Goal: Information Seeking & Learning: Learn about a topic

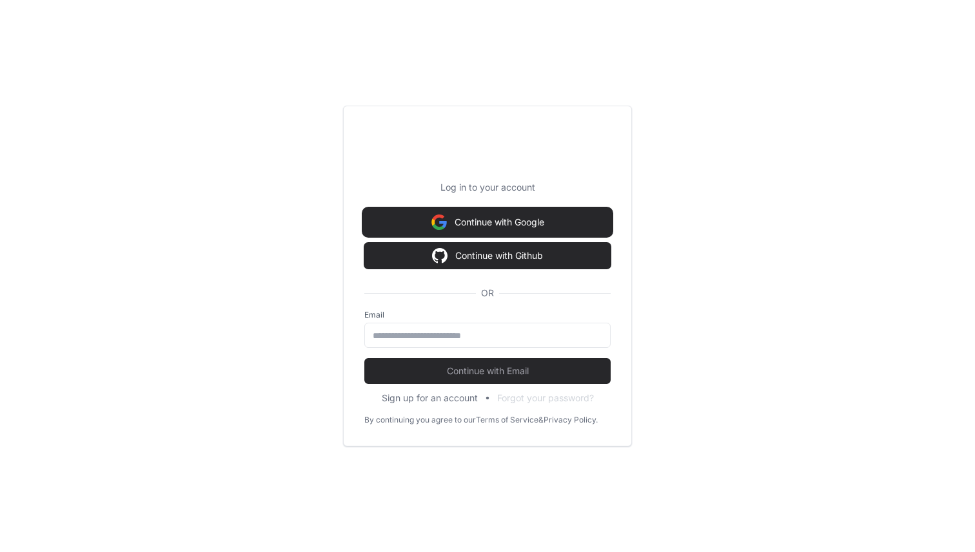
click at [485, 224] on button "Continue with Google" at bounding box center [487, 223] width 246 height 26
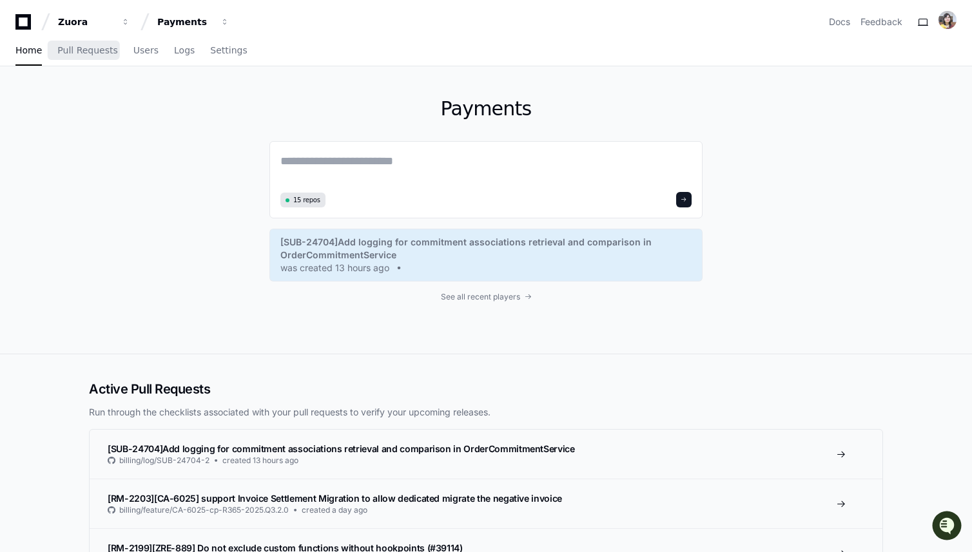
click at [112, 59] on div "Home Pull Requests Users Logs Settings" at bounding box center [131, 51] width 232 height 30
click at [83, 48] on span "Pull Requests" at bounding box center [87, 50] width 60 height 8
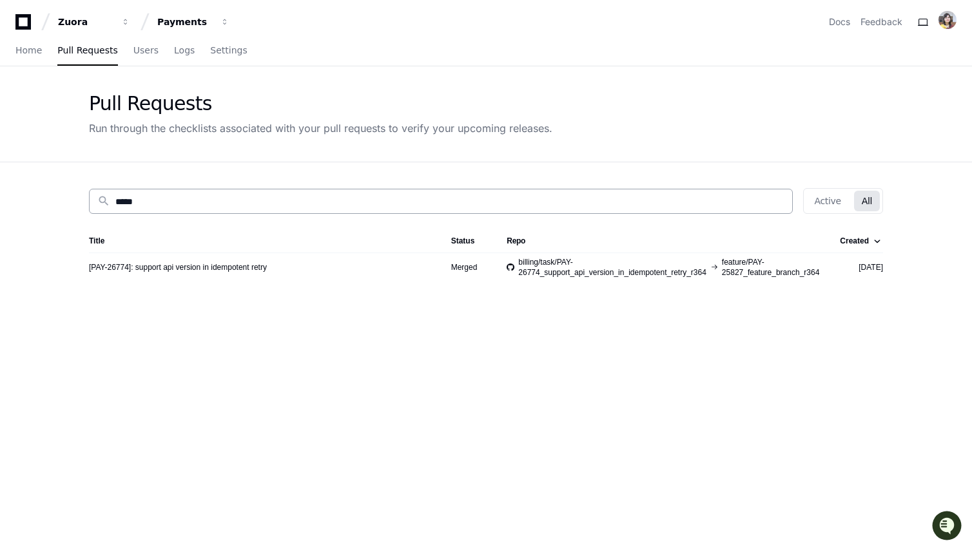
click at [133, 198] on input "*****" at bounding box center [449, 201] width 669 height 13
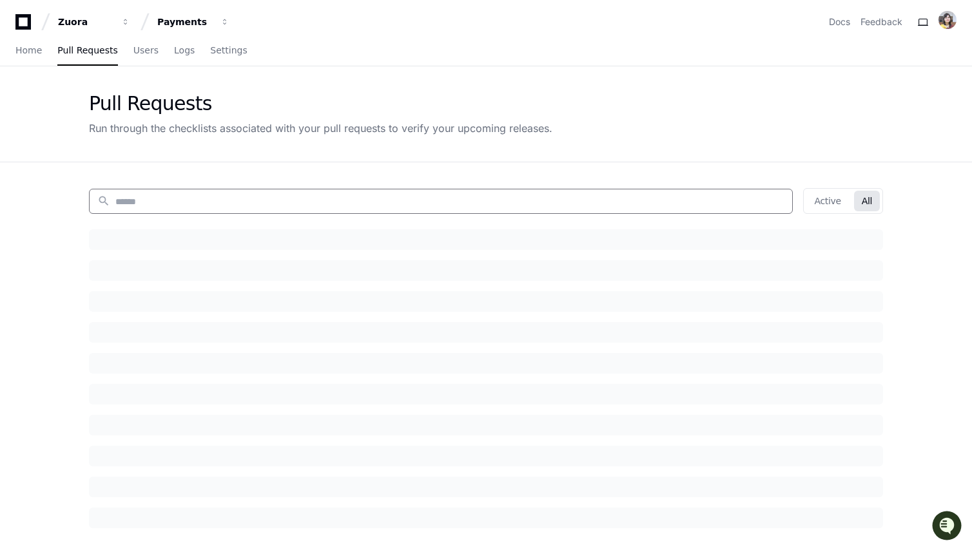
paste input "*****"
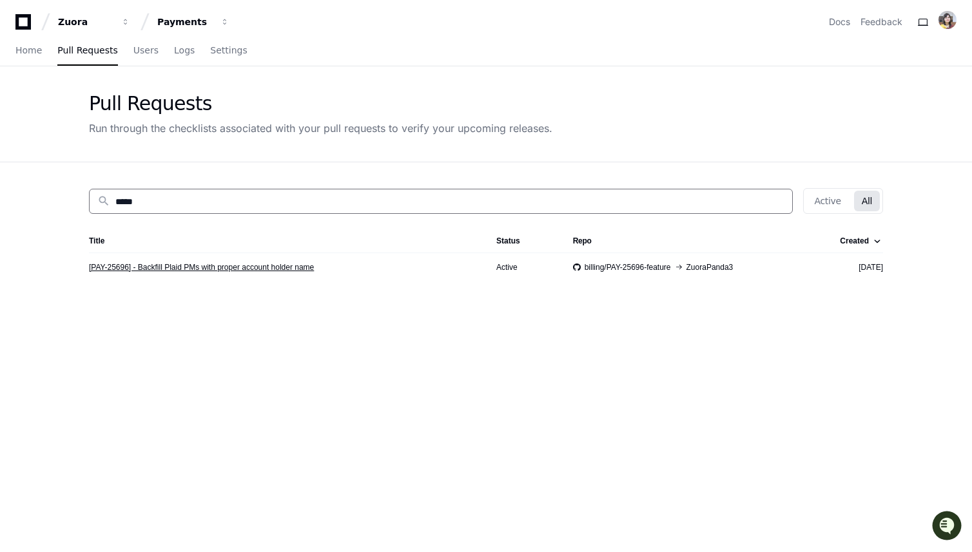
type input "*****"
click at [229, 269] on link "[PAY-25696] - Backfill Plaid PMs with proper account holder name" at bounding box center [201, 267] width 225 height 10
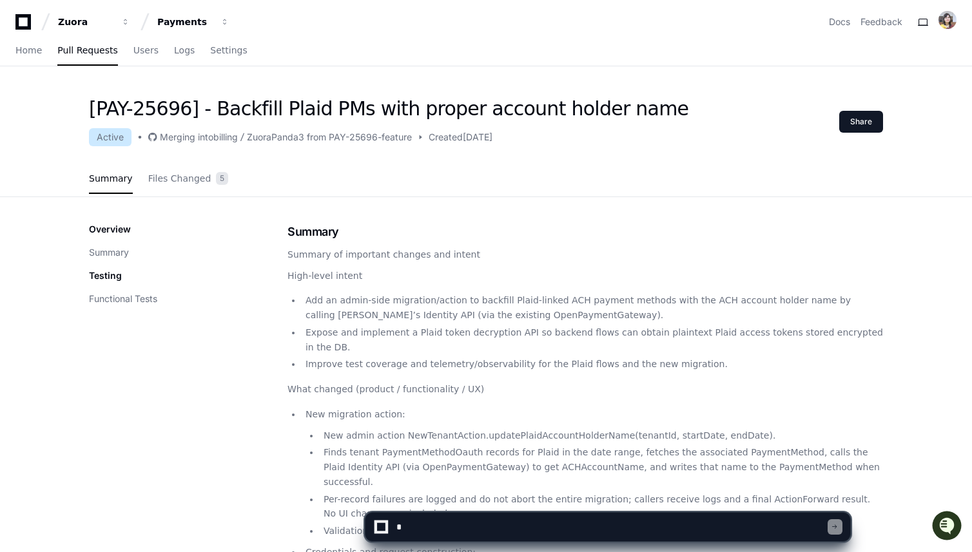
click at [537, 537] on textarea at bounding box center [611, 527] width 434 height 28
type textarea "*"
type textarea "**********"
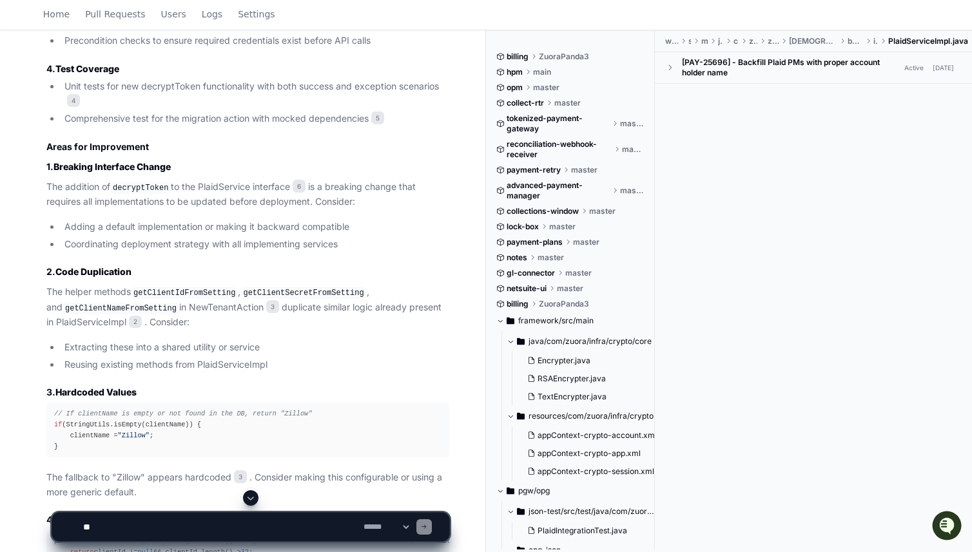
scroll to position [1188, 0]
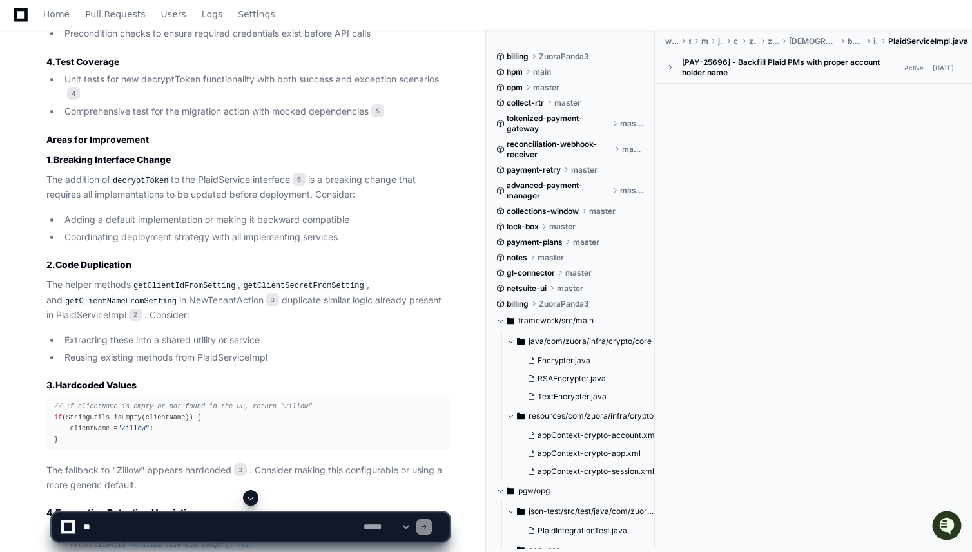
click at [188, 282] on code "getClientIdFromSetting" at bounding box center [184, 286] width 107 height 12
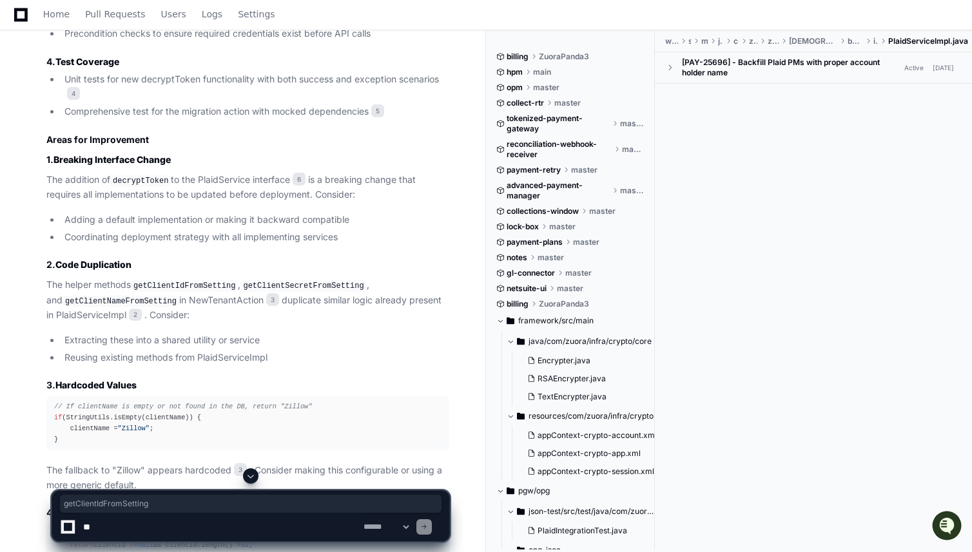
click at [188, 282] on code "getClientIdFromSetting" at bounding box center [184, 286] width 107 height 12
copy code "getClientIdFromSetting"
click at [202, 284] on code "getClientIdFromSetting" at bounding box center [184, 286] width 107 height 12
click at [92, 312] on p "The helper methods getClientIdFromSetting , getClientSecretFromSetting , and ge…" at bounding box center [247, 300] width 403 height 45
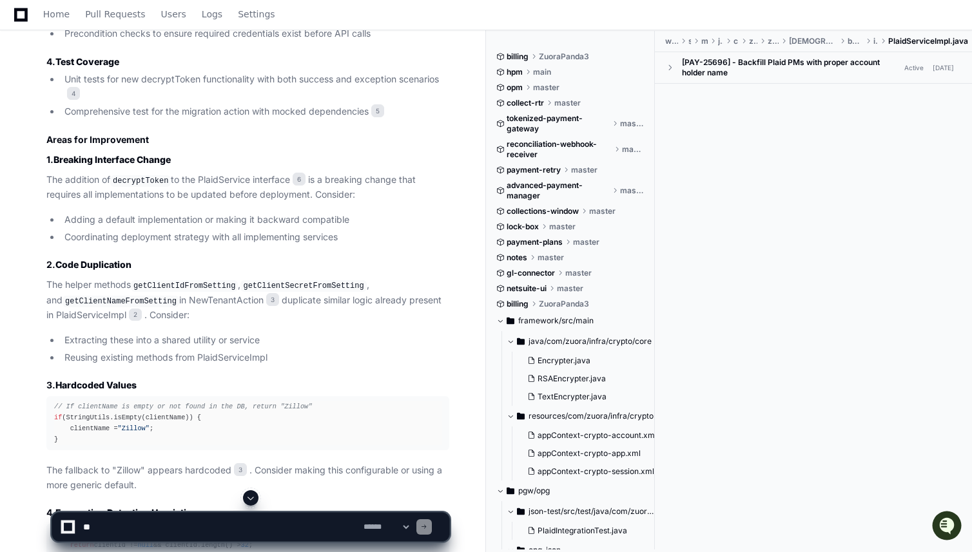
click at [92, 312] on p "The helper methods getClientIdFromSetting , getClientSecretFromSetting , and ge…" at bounding box center [247, 300] width 403 height 45
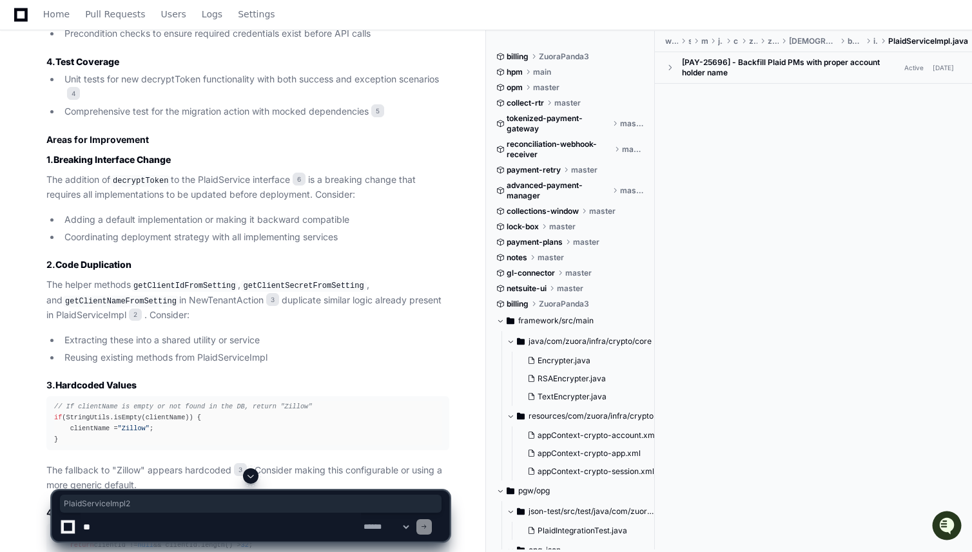
copy p "PlaidServiceImpl 2"
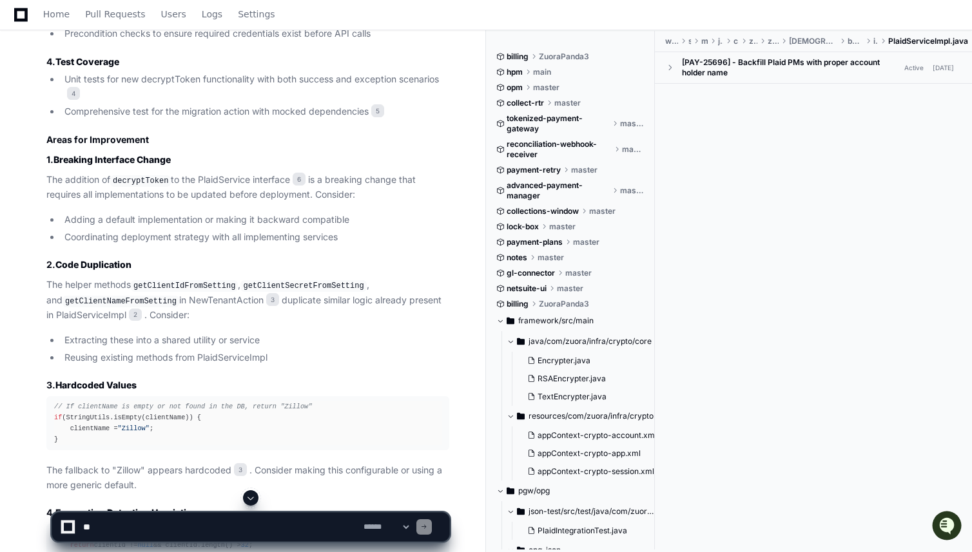
click at [166, 287] on code "getClientIdFromSetting" at bounding box center [184, 286] width 107 height 12
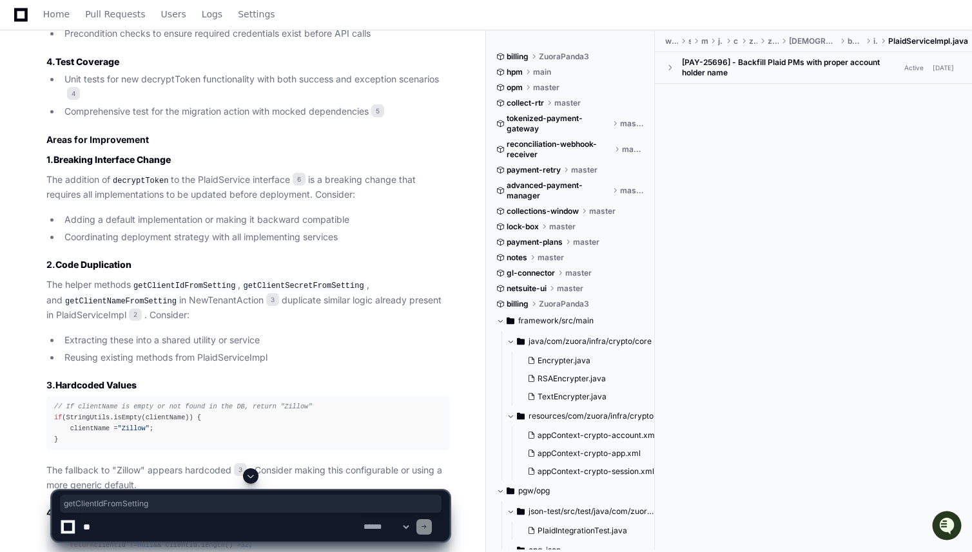
copy code "getClientIdFromSetting"
click at [319, 284] on code "getClientSecretFromSetting" at bounding box center [303, 286] width 126 height 12
copy code "getClientSecretFromSetting"
click at [160, 283] on code "getClientIdFromSetting" at bounding box center [184, 286] width 107 height 12
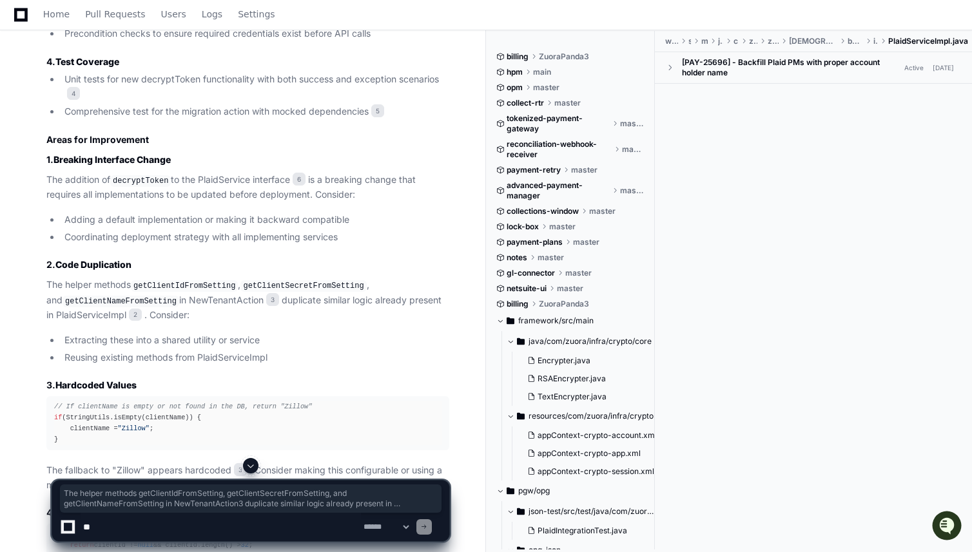
drag, startPoint x: 44, startPoint y: 284, endPoint x: 118, endPoint y: 311, distance: 78.9
copy p "The helper methods getClientIdFromSetting , getClientSecretFromSetting , and ge…"
click at [115, 307] on p "The helper methods getClientIdFromSetting , getClientSecretFromSetting , and ge…" at bounding box center [247, 300] width 403 height 45
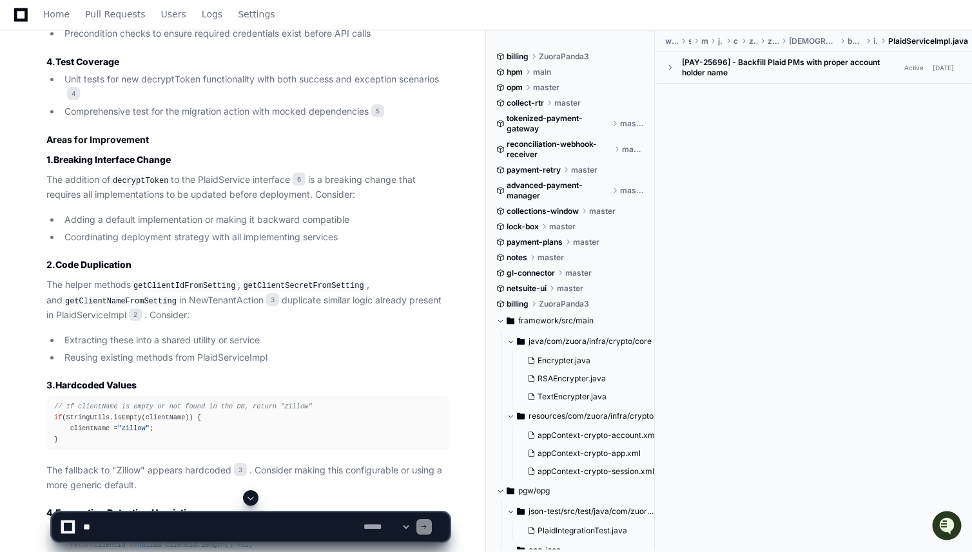
click at [48, 283] on p "The helper methods getClientIdFromSetting , getClientSecretFromSetting , and ge…" at bounding box center [247, 300] width 403 height 45
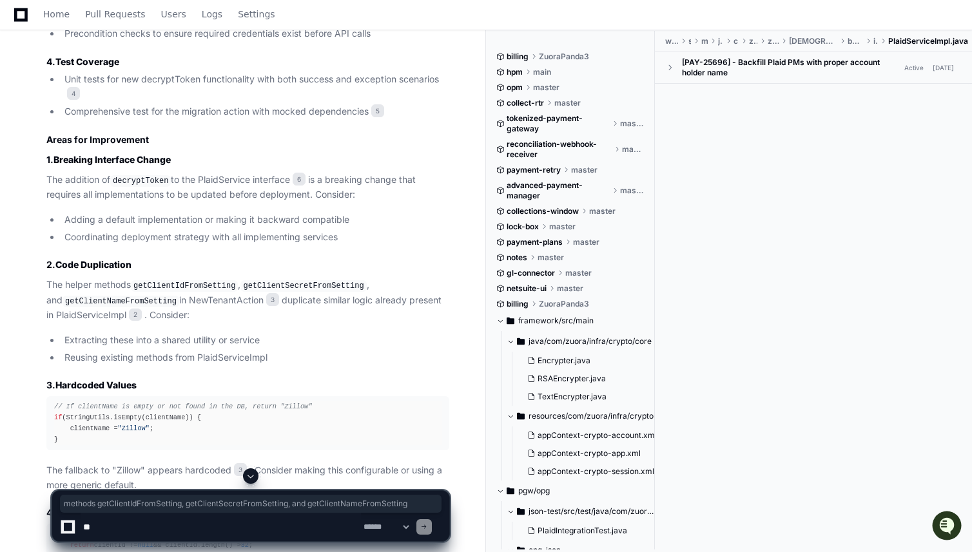
drag, startPoint x: 94, startPoint y: 284, endPoint x: 164, endPoint y: 297, distance: 70.8
click at [164, 297] on p "The helper methods getClientIdFromSetting , getClientSecretFromSetting , and ge…" at bounding box center [247, 300] width 403 height 45
copy p "methods getClientIdFromSetting , getClientSecretFromSetting , and getClientName…"
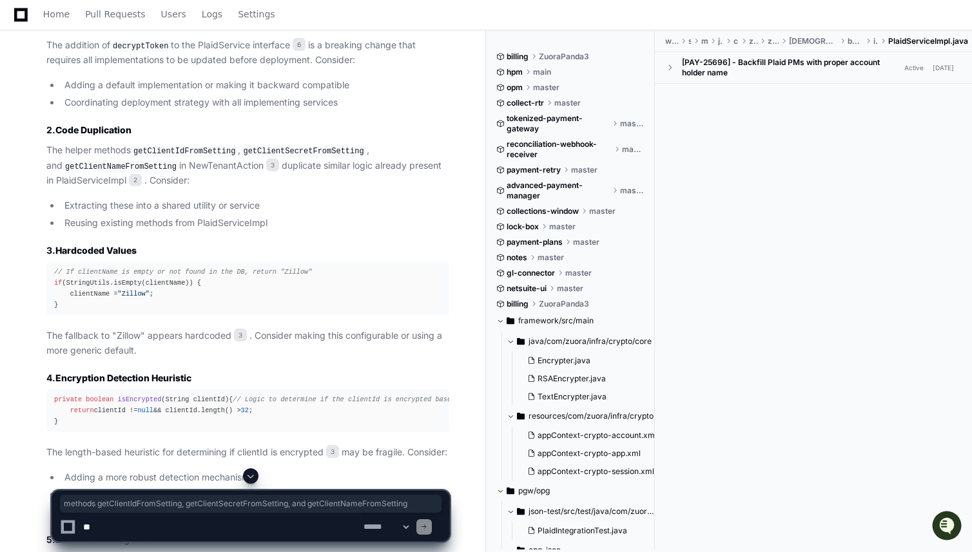
scroll to position [1323, 0]
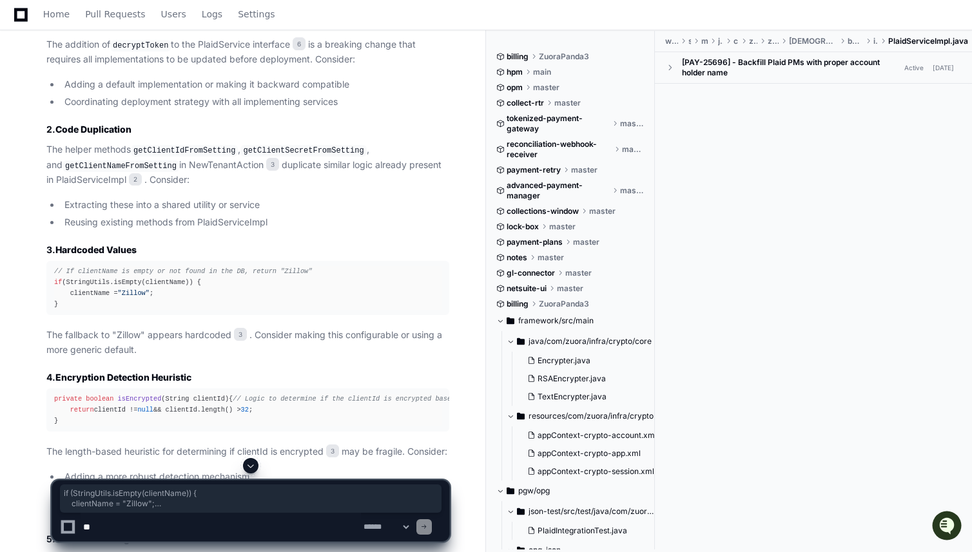
drag, startPoint x: 68, startPoint y: 302, endPoint x: 54, endPoint y: 284, distance: 23.0
click at [54, 284] on div "// If clientName is empty or not found in the DB, return "Zillow" if (StringUti…" at bounding box center [247, 288] width 387 height 44
copy div "if (StringUtils.isEmpty(clientName)) { clientName = "Zillow" ; }"
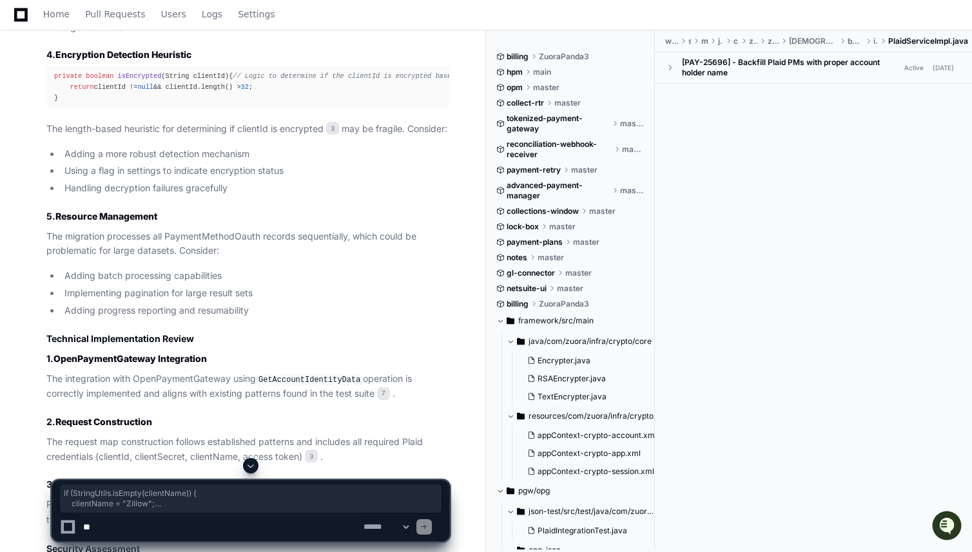
scroll to position [1651, 0]
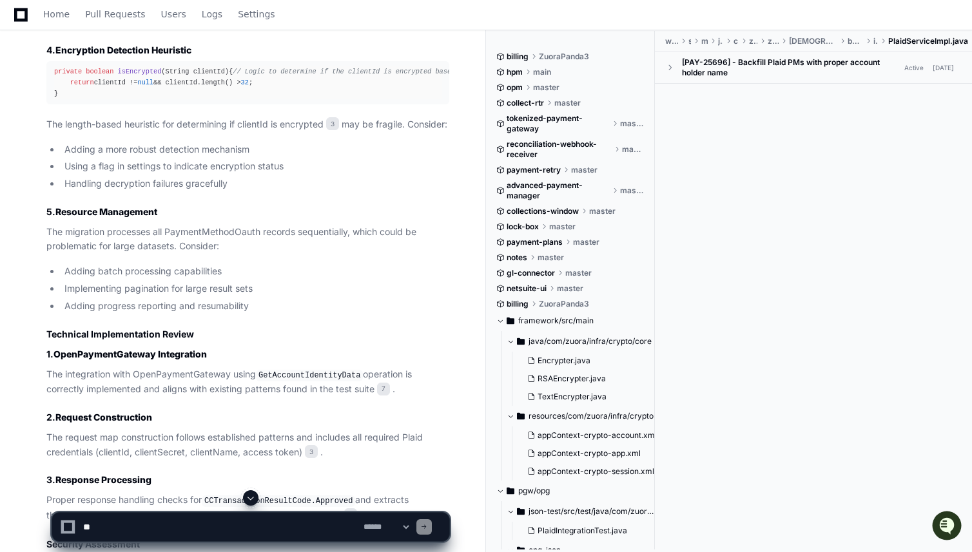
click at [197, 255] on p "The migration processes all PaymentMethodOauth records sequentially, which coul…" at bounding box center [247, 240] width 403 height 30
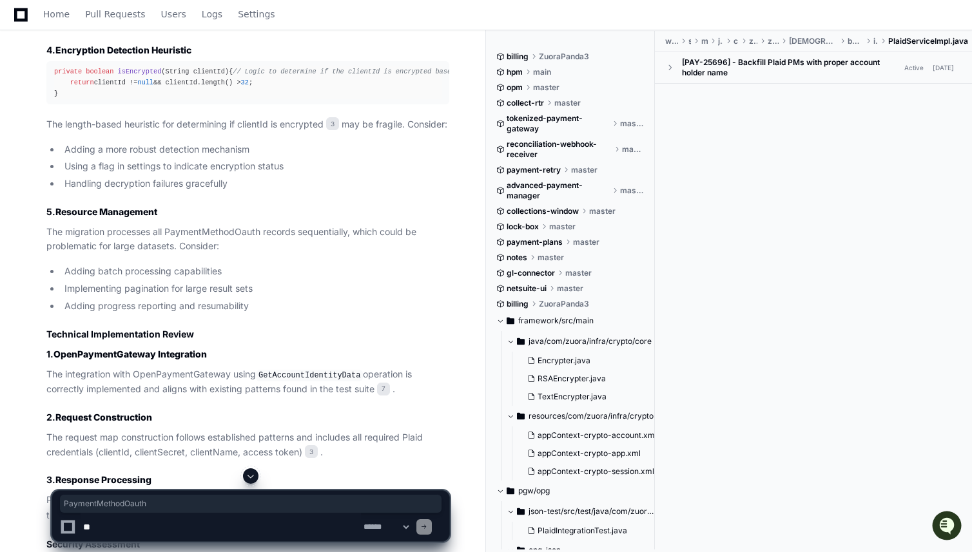
copy p "PaymentMethodOauth"
click at [110, 255] on p "The migration processes all PaymentMethodOauth records sequentially, which coul…" at bounding box center [247, 240] width 403 height 30
drag, startPoint x: 63, startPoint y: 259, endPoint x: 152, endPoint y: 259, distance: 89.0
click at [152, 255] on p "The migration processes all PaymentMethodOauth records sequentially, which coul…" at bounding box center [247, 240] width 403 height 30
copy p "migration processes"
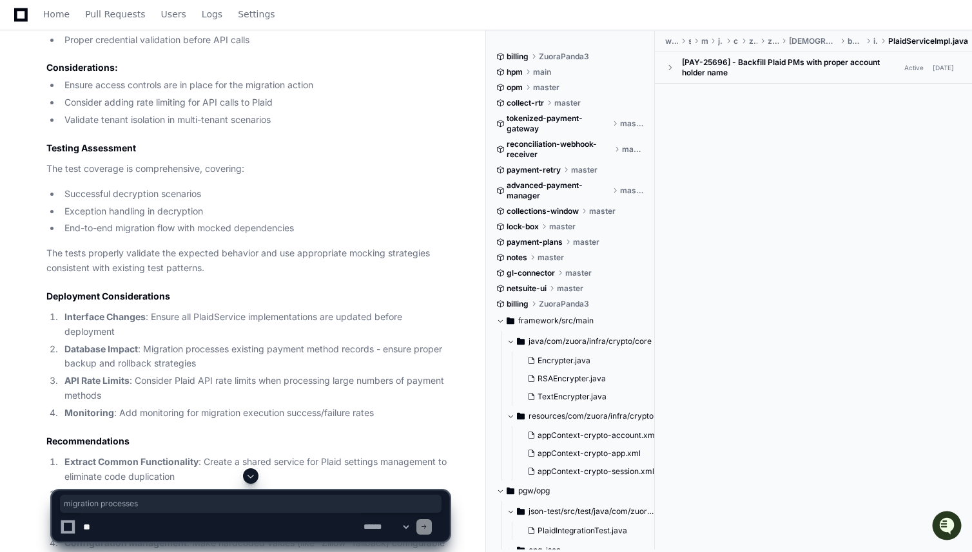
scroll to position [2227, 0]
click at [112, 527] on textarea at bounding box center [221, 527] width 280 height 28
type textarea "*"
paste textarea "**********"
type textarea "**********"
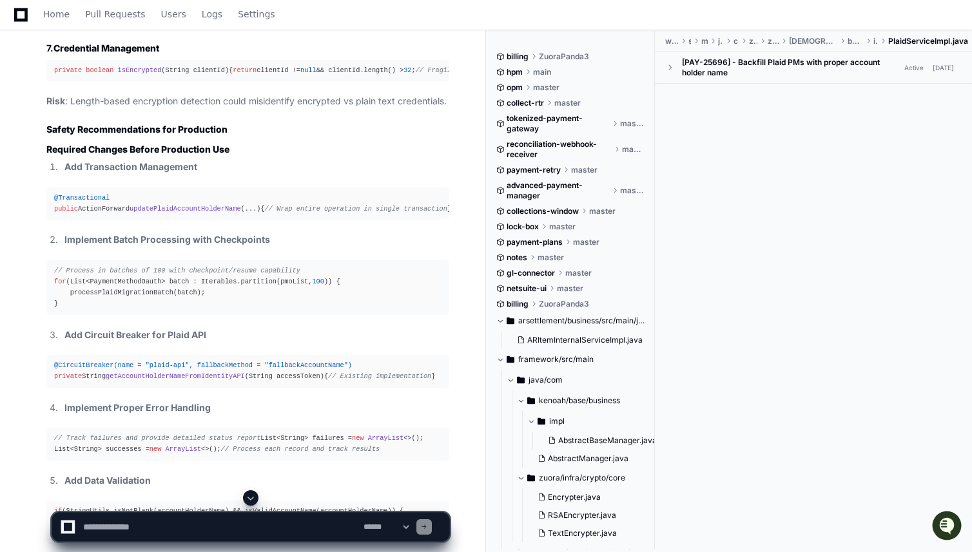
scroll to position [4052, 0]
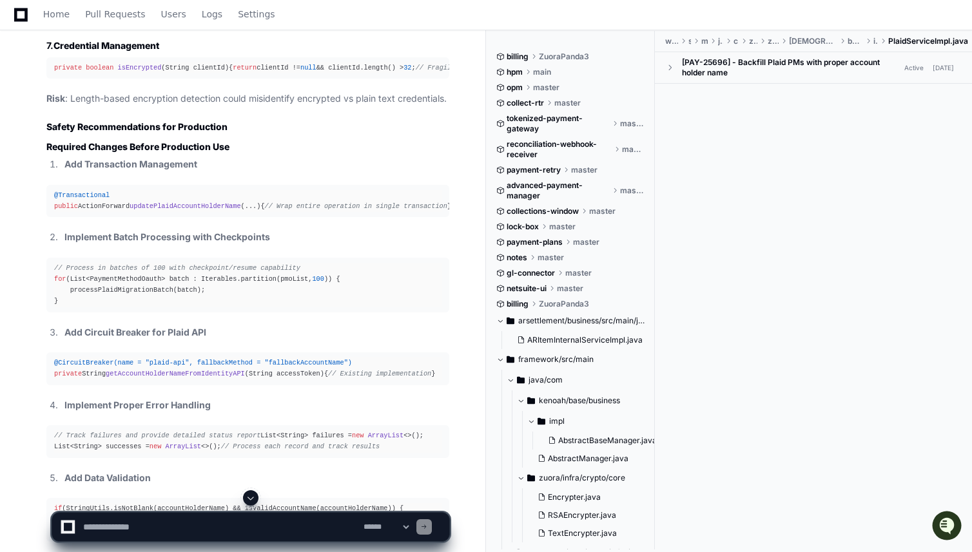
click at [834, 229] on div at bounding box center [813, 319] width 317 height 470
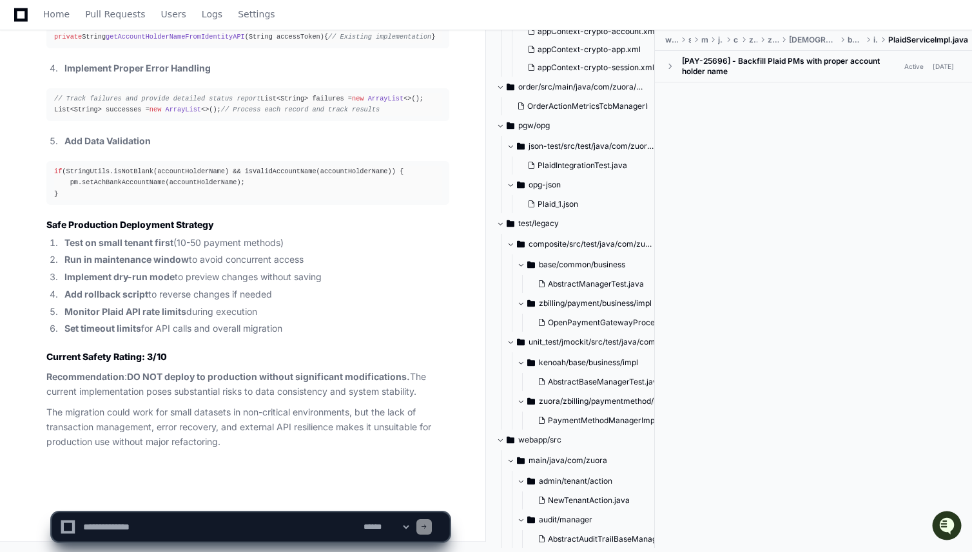
scroll to position [574, 0]
